Goal: Check status: Check status

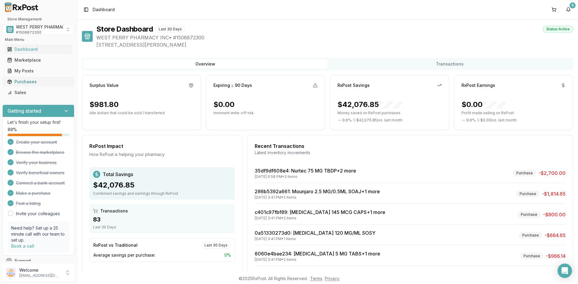
click at [28, 81] on div "Purchases" at bounding box center [38, 82] width 62 height 6
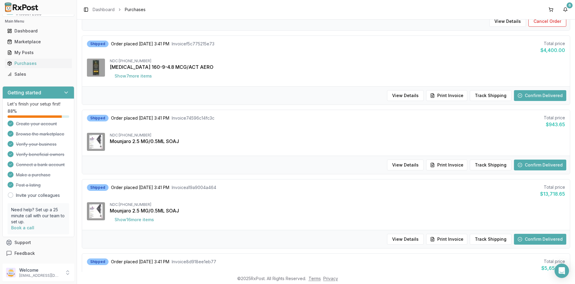
scroll to position [448, 0]
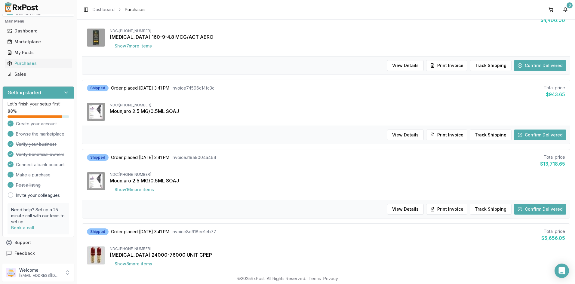
click at [237, 130] on div "View Details Print Invoice Track Shipping Confirm Delivered" at bounding box center [326, 135] width 488 height 18
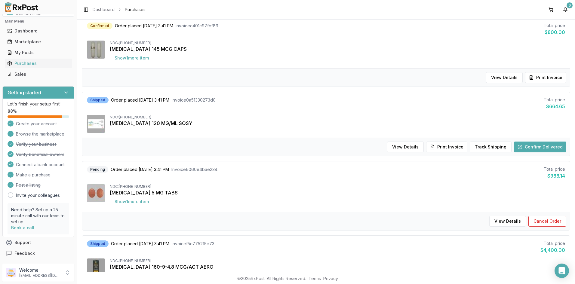
scroll to position [208, 0]
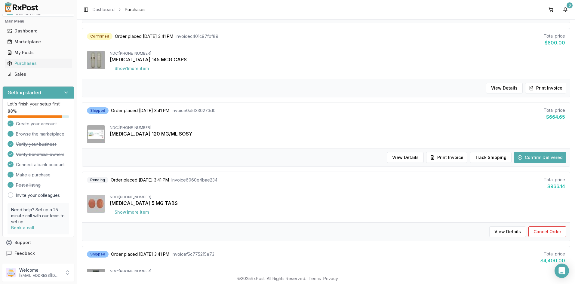
drag, startPoint x: 316, startPoint y: 150, endPoint x: 317, endPoint y: 154, distance: 3.4
click at [317, 151] on div "View Details Print Invoice Track Shipping Confirm Delivered" at bounding box center [326, 157] width 488 height 18
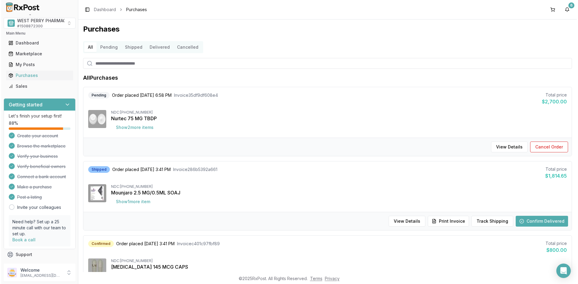
scroll to position [0, 0]
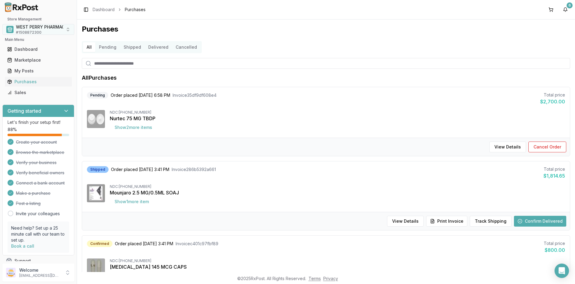
click at [31, 33] on span "# 1508872300" at bounding box center [29, 32] width 26 height 5
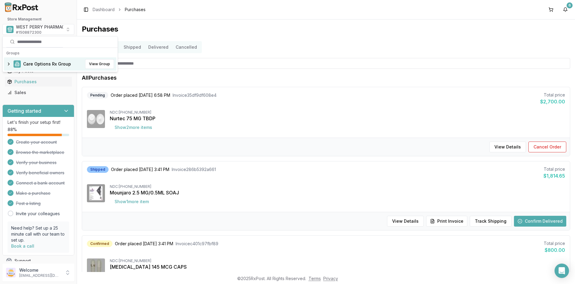
click at [37, 61] on span "Care Options Rx Group" at bounding box center [47, 64] width 48 height 6
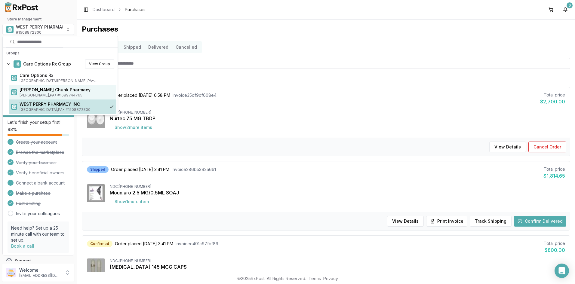
click at [37, 93] on span "[PERSON_NAME] , [GEOGRAPHIC_DATA] • # 1689744765" at bounding box center [67, 95] width 94 height 5
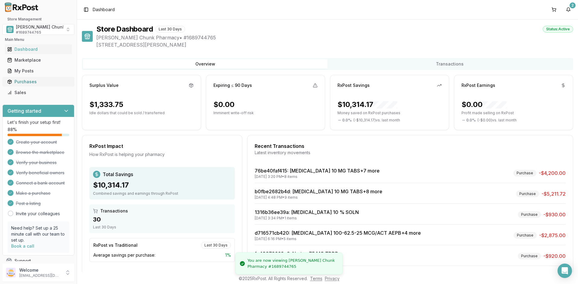
click at [28, 83] on div "Purchases" at bounding box center [38, 82] width 62 height 6
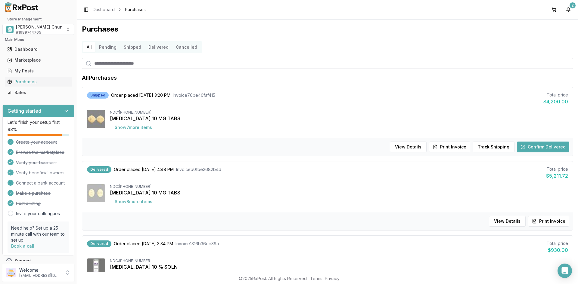
click at [531, 42] on div "All Pending Shipped Delivered Cancelled" at bounding box center [327, 47] width 491 height 12
click at [518, 53] on div "Purchases All Pending Shipped Delivered Cancelled All Purchases Shipped Order p…" at bounding box center [327, 146] width 501 height 253
